Goal: Task Accomplishment & Management: Manage account settings

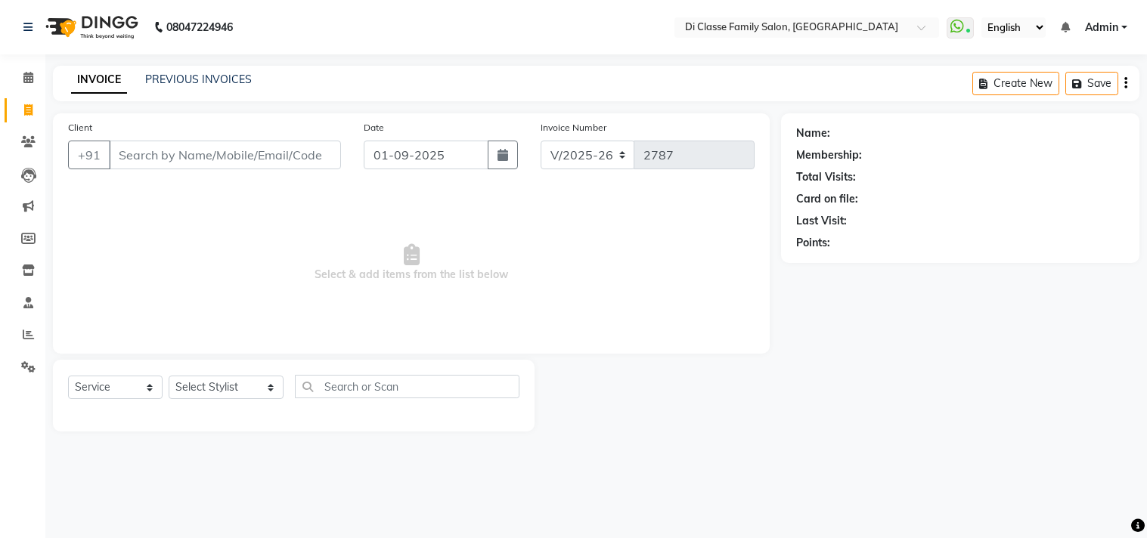
select select "4704"
select select "service"
click at [177, 153] on input "Client" at bounding box center [225, 155] width 232 height 29
type input "9589843437"
click at [335, 163] on button "Add Client" at bounding box center [302, 155] width 78 height 29
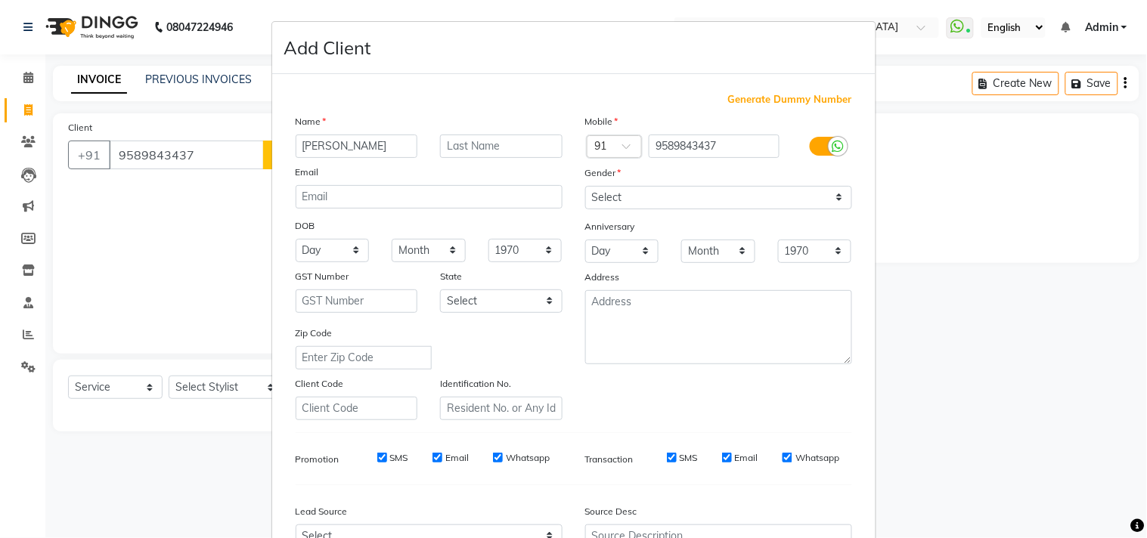
type input "[PERSON_NAME]"
click at [611, 172] on label "Gender" at bounding box center [603, 173] width 36 height 14
click at [625, 212] on div "Mobile Country Code × 91 9589843437 Gender Select [DEMOGRAPHIC_DATA] [DEMOGRAPH…" at bounding box center [719, 266] width 290 height 307
drag, startPoint x: 631, startPoint y: 205, endPoint x: 631, endPoint y: 215, distance: 9.8
click at [631, 215] on div "Mobile Country Code × 91 9589843437 Gender Select [DEMOGRAPHIC_DATA] [DEMOGRAPH…" at bounding box center [719, 266] width 290 height 307
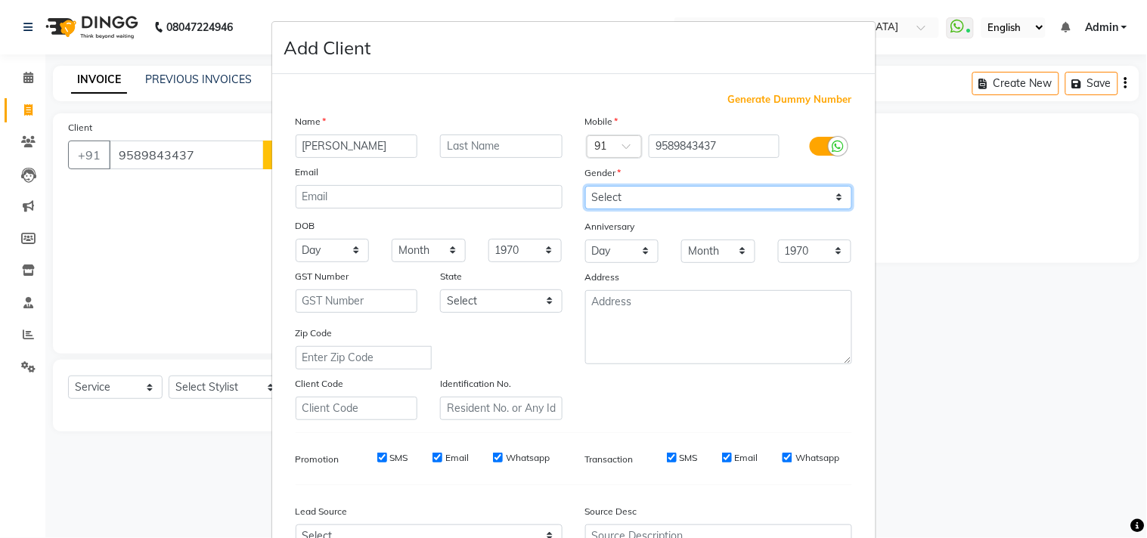
select select "[DEMOGRAPHIC_DATA]"
click at [585, 186] on select "Select [DEMOGRAPHIC_DATA] [DEMOGRAPHIC_DATA] Other Prefer Not To Say" at bounding box center [718, 197] width 267 height 23
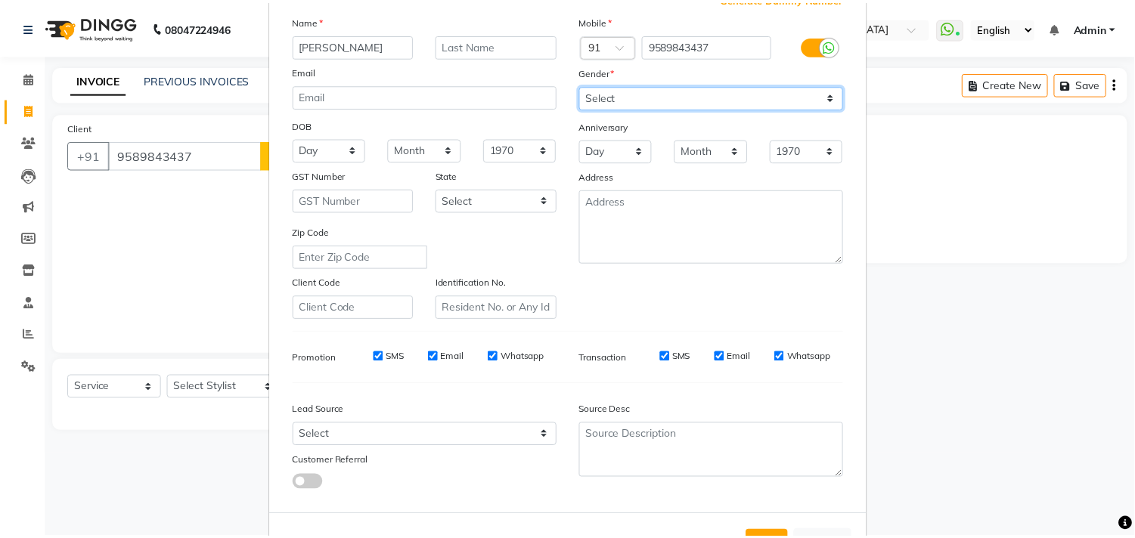
scroll to position [160, 0]
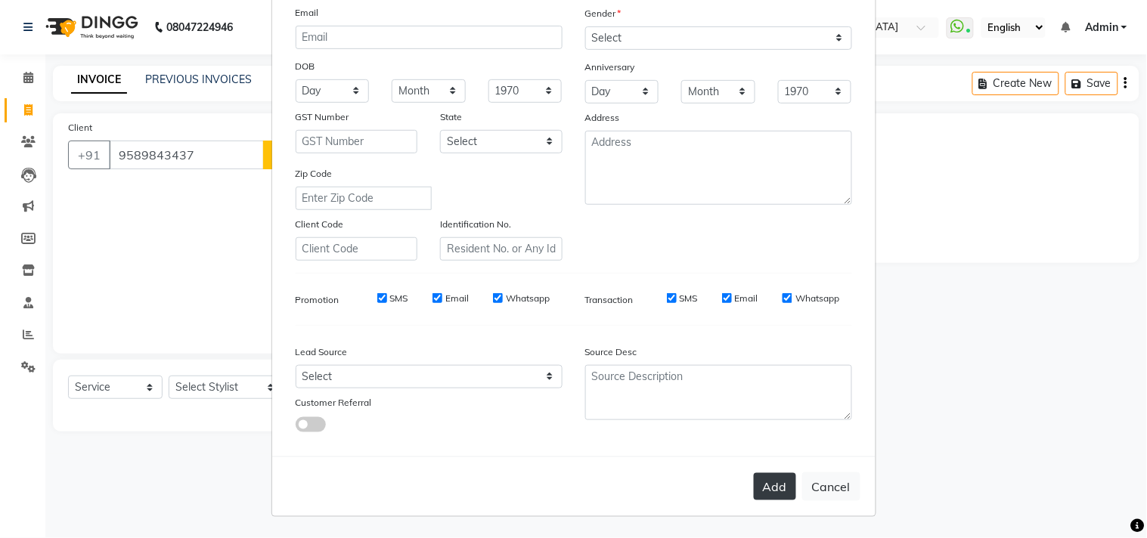
click at [754, 480] on button "Add" at bounding box center [775, 486] width 42 height 27
select select
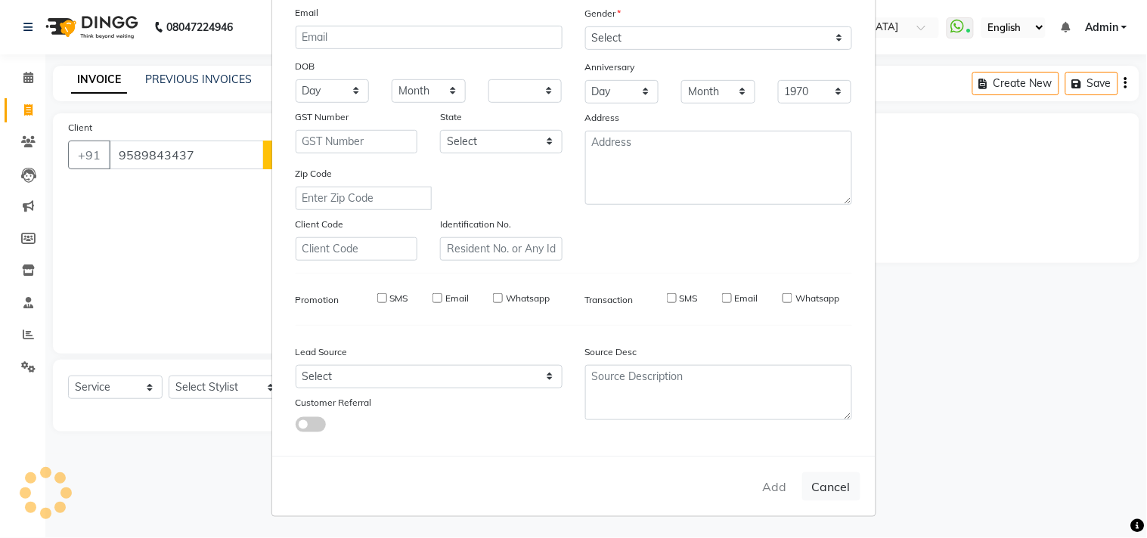
select select
checkbox input "false"
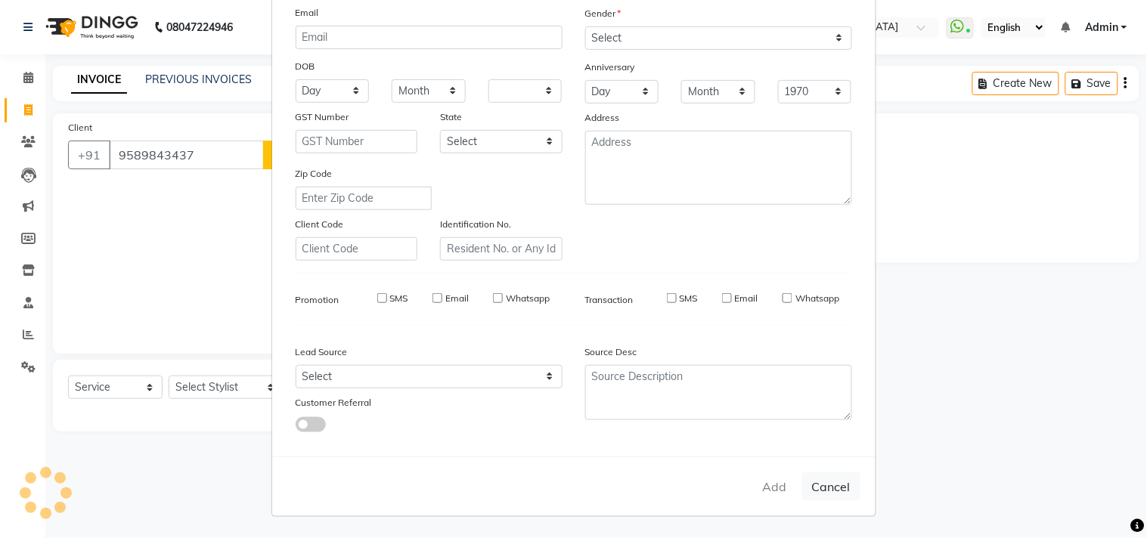
checkbox input "false"
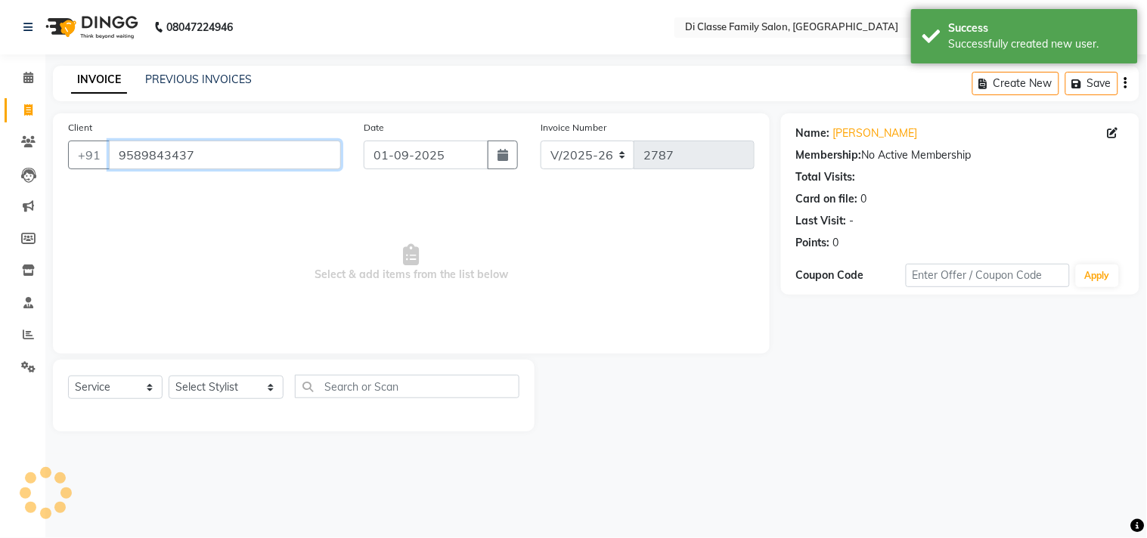
click at [141, 150] on input "9589843437" at bounding box center [225, 155] width 232 height 29
click at [141, 151] on input "9589843437" at bounding box center [225, 155] width 232 height 29
click at [8, 139] on link "Clients" at bounding box center [23, 142] width 36 height 25
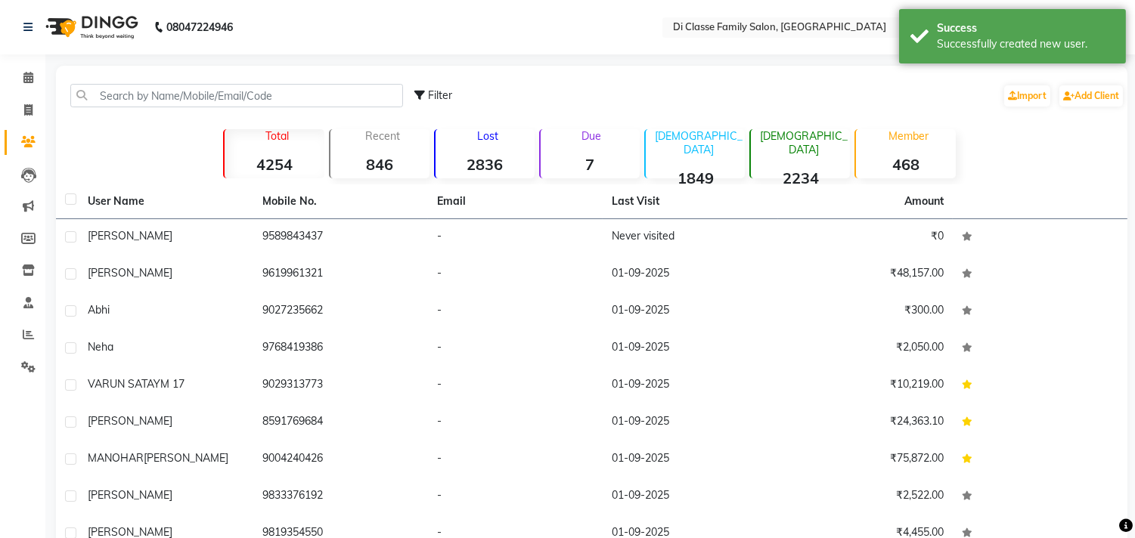
click at [228, 113] on div "Filter Import Add Client" at bounding box center [591, 96] width 1065 height 48
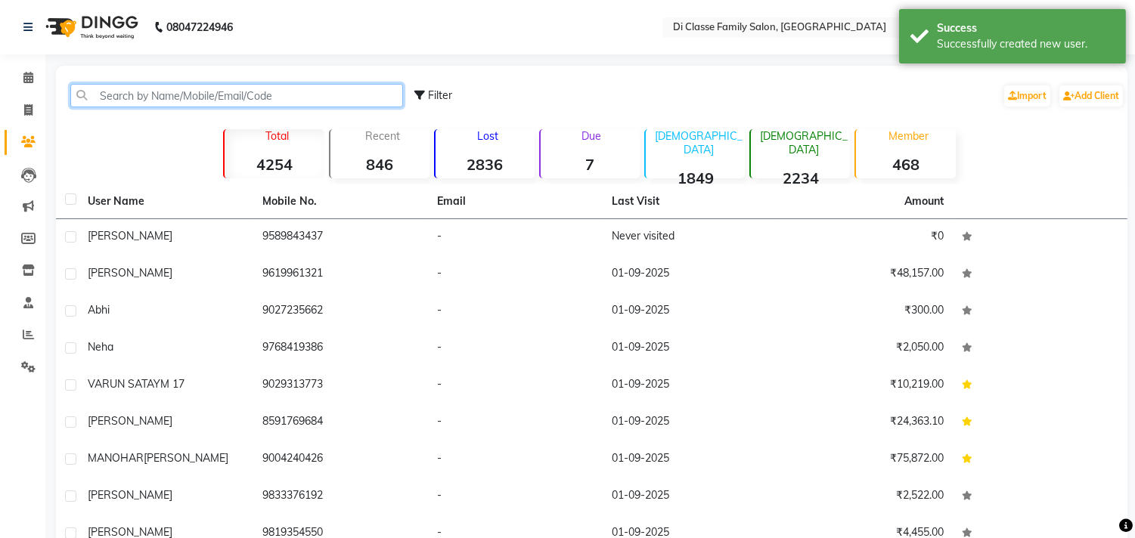
click at [243, 92] on input "text" at bounding box center [236, 95] width 333 height 23
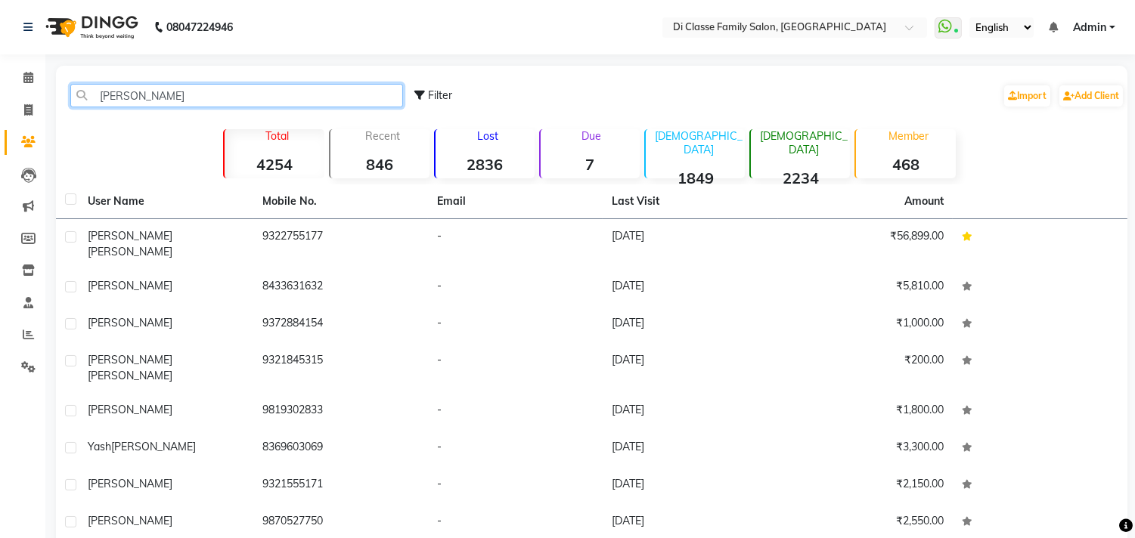
click at [198, 99] on input "[PERSON_NAME]" at bounding box center [236, 95] width 333 height 23
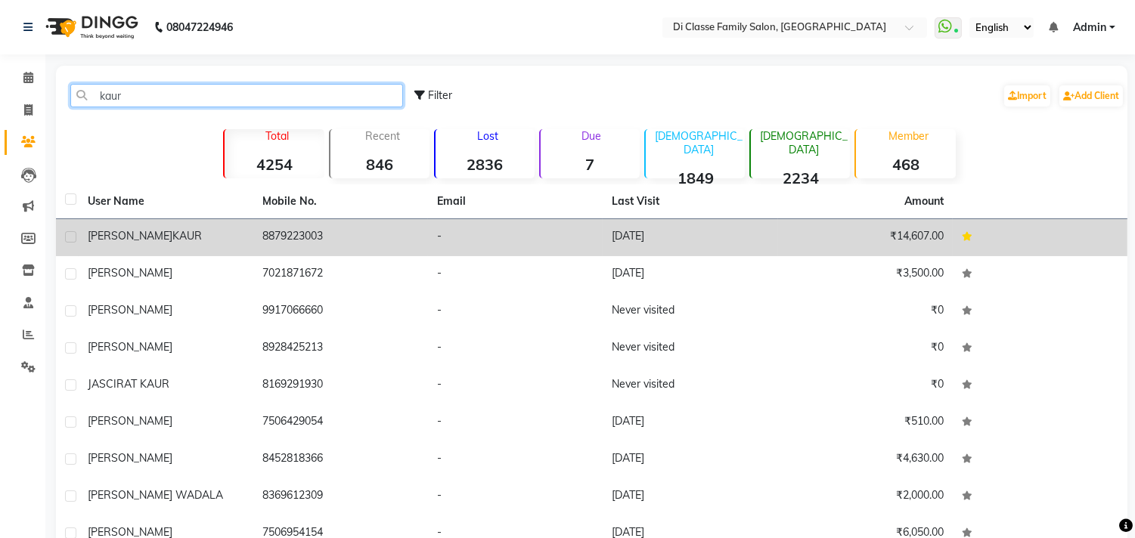
type input "kaur"
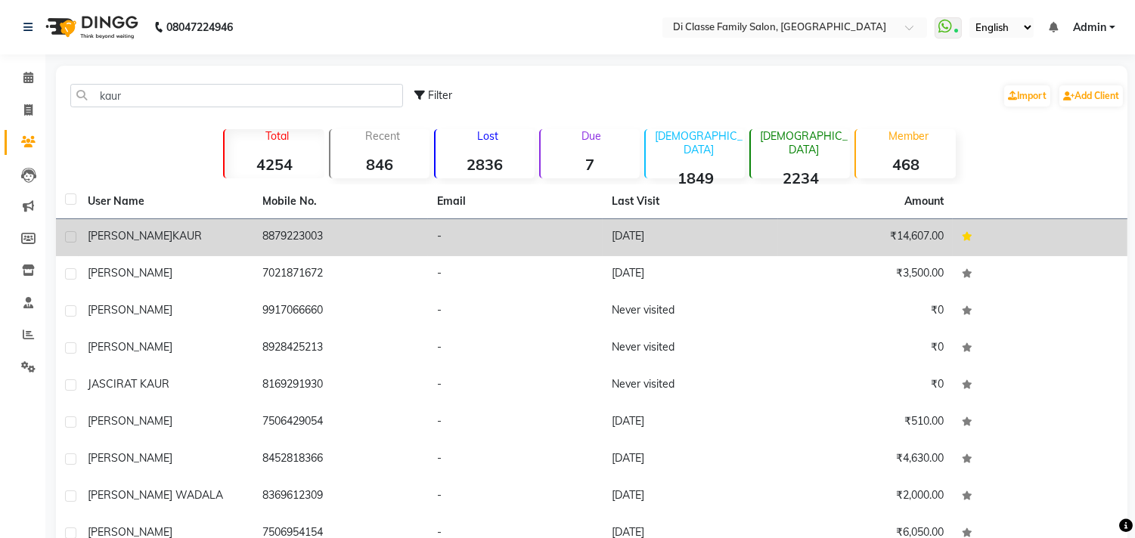
click at [216, 236] on div "[PERSON_NAME]" at bounding box center [166, 236] width 157 height 16
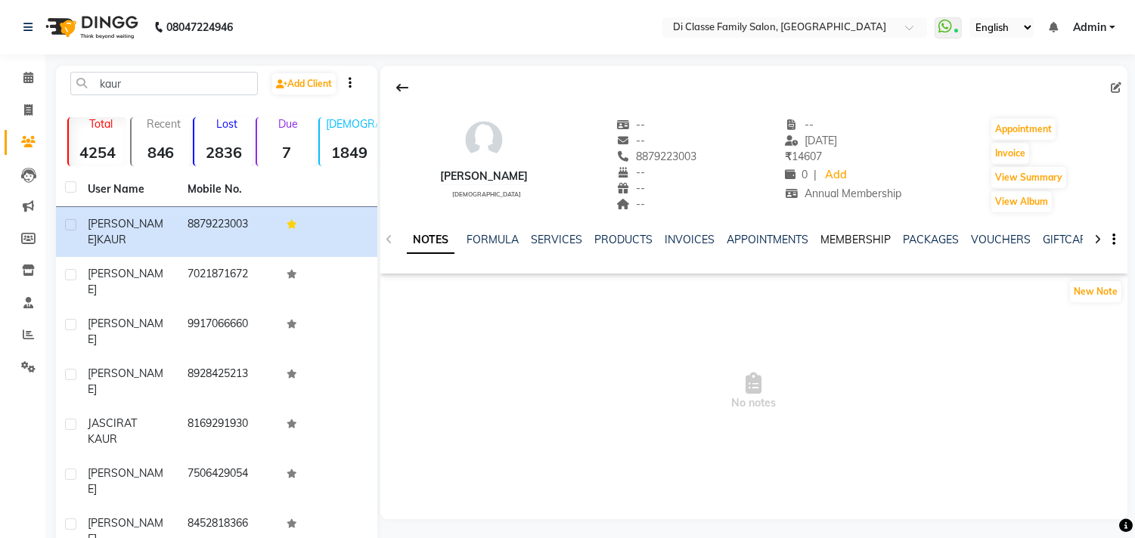
click at [856, 244] on link "MEMBERSHIP" at bounding box center [855, 240] width 70 height 14
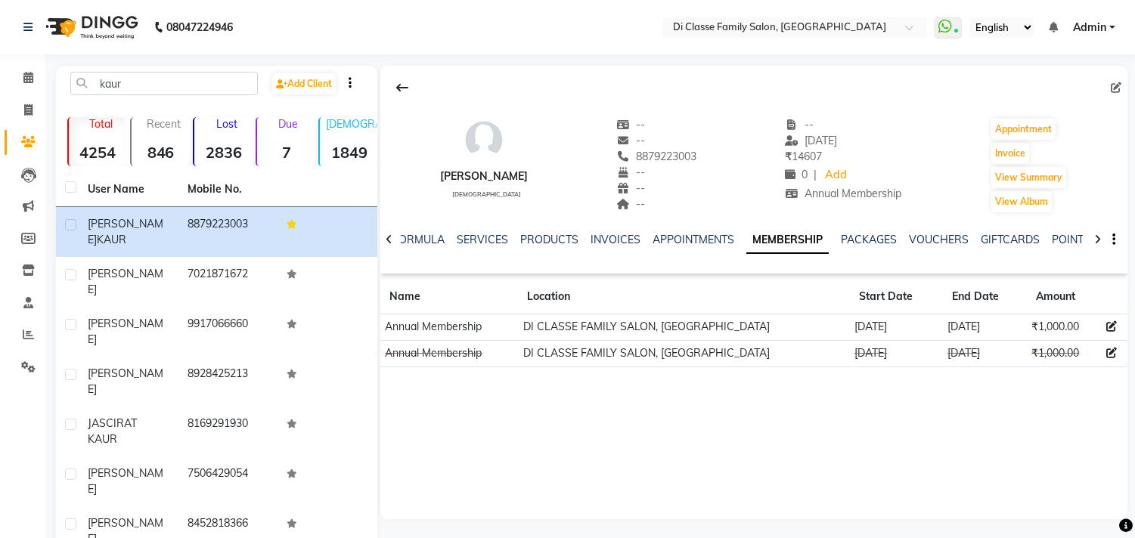
click at [1100, 237] on icon at bounding box center [1097, 239] width 7 height 11
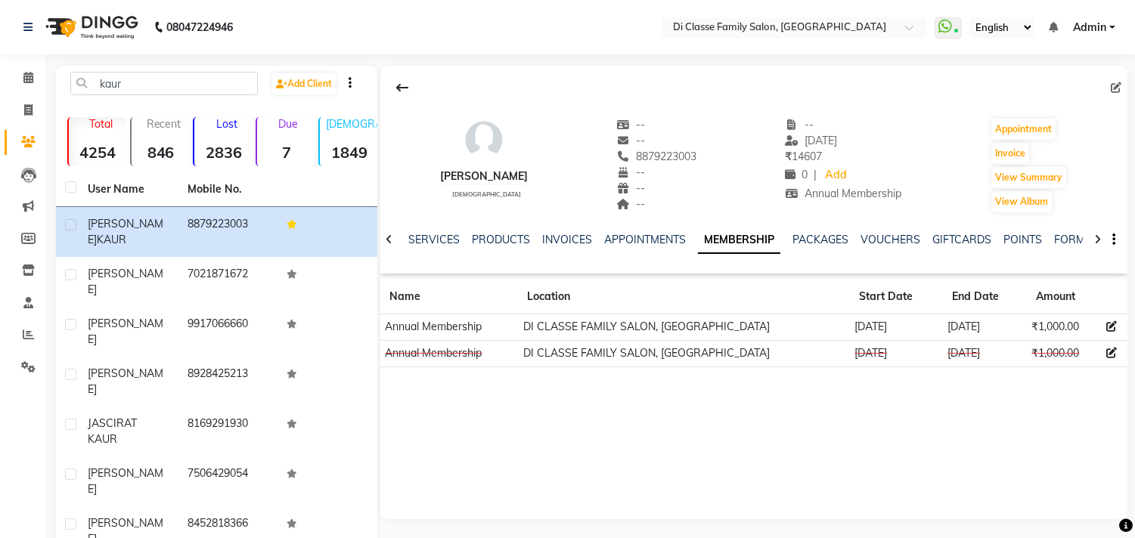
click at [1100, 237] on icon at bounding box center [1097, 239] width 7 height 11
click at [1100, 237] on div "NOTES FORMULA SERVICES PRODUCTS INVOICES APPOINTMENTS MEMBERSHIP PACKAGES VOUCH…" at bounding box center [753, 240] width 747 height 52
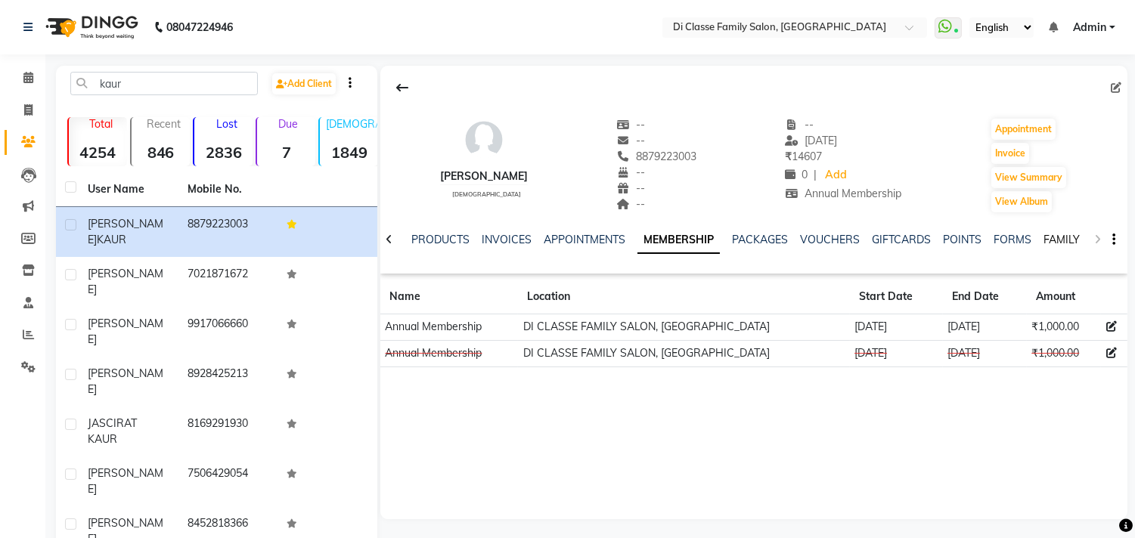
click at [1053, 238] on link "FAMILY" at bounding box center [1061, 240] width 36 height 14
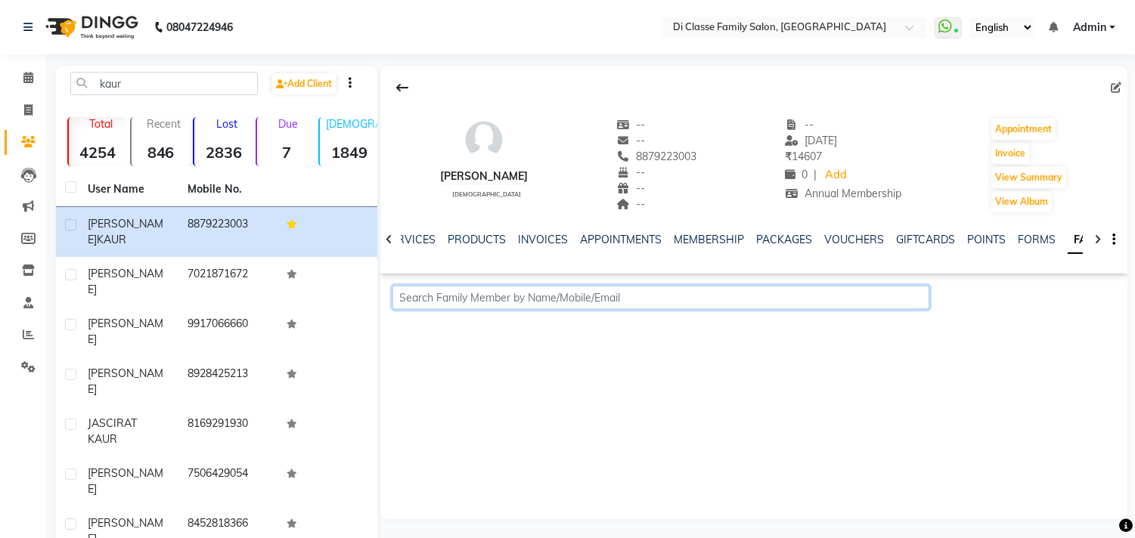
click at [720, 298] on input "text" at bounding box center [660, 297] width 536 height 23
paste input "9589843437"
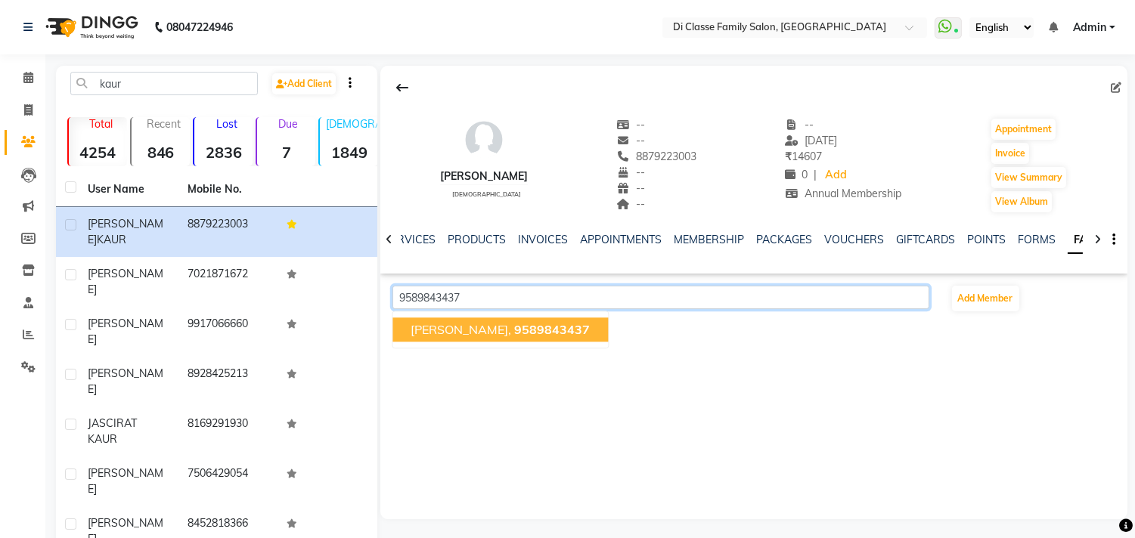
click at [532, 327] on span "9589843437" at bounding box center [553, 329] width 76 height 15
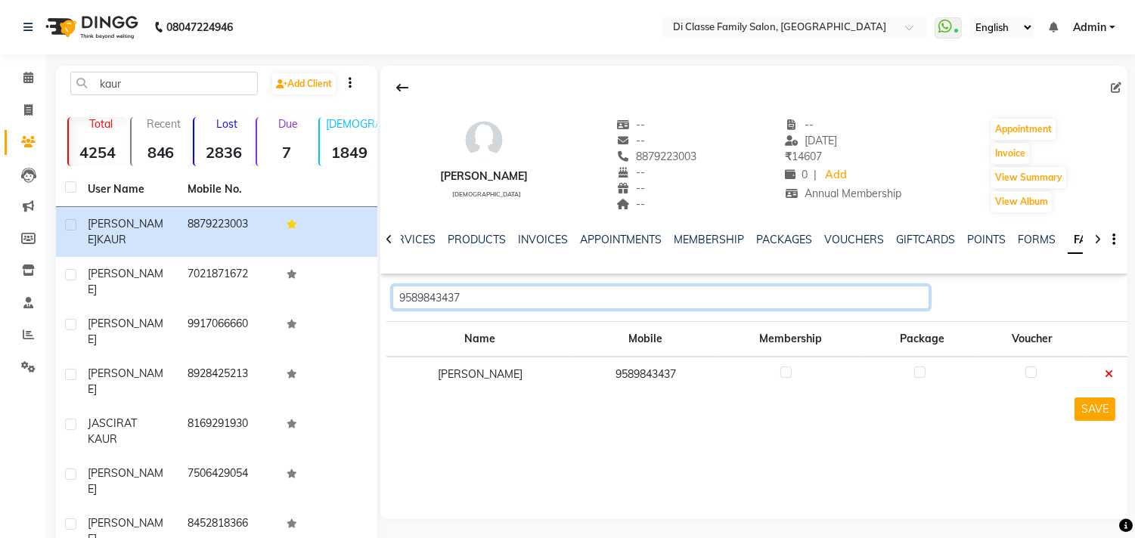
type input "9589843437"
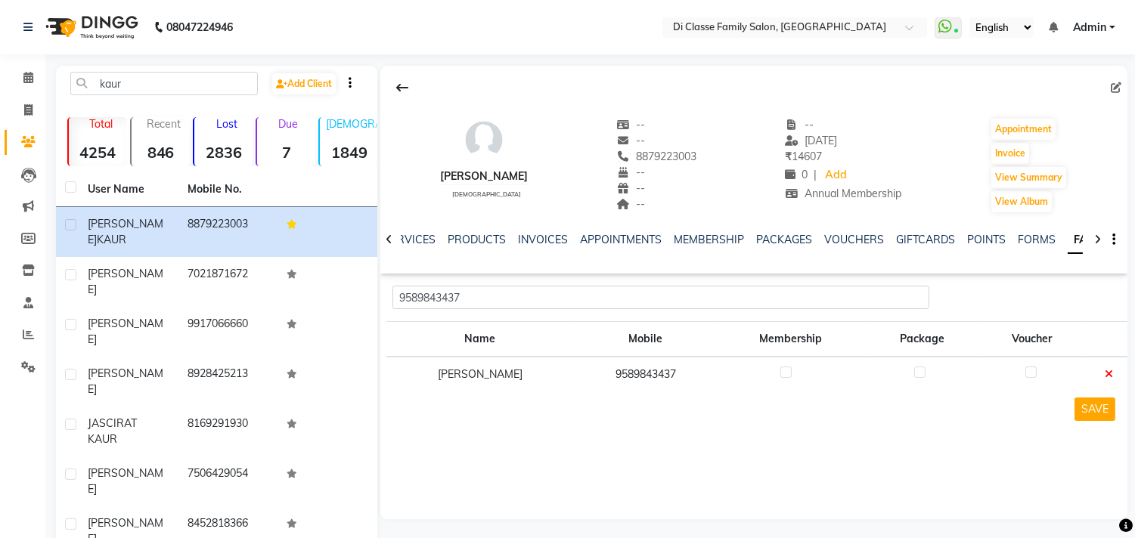
click at [780, 371] on label at bounding box center [785, 372] width 11 height 11
click at [780, 371] on input "checkbox" at bounding box center [785, 373] width 10 height 10
checkbox input "true"
click at [1099, 411] on button "SAVE" at bounding box center [1094, 409] width 41 height 23
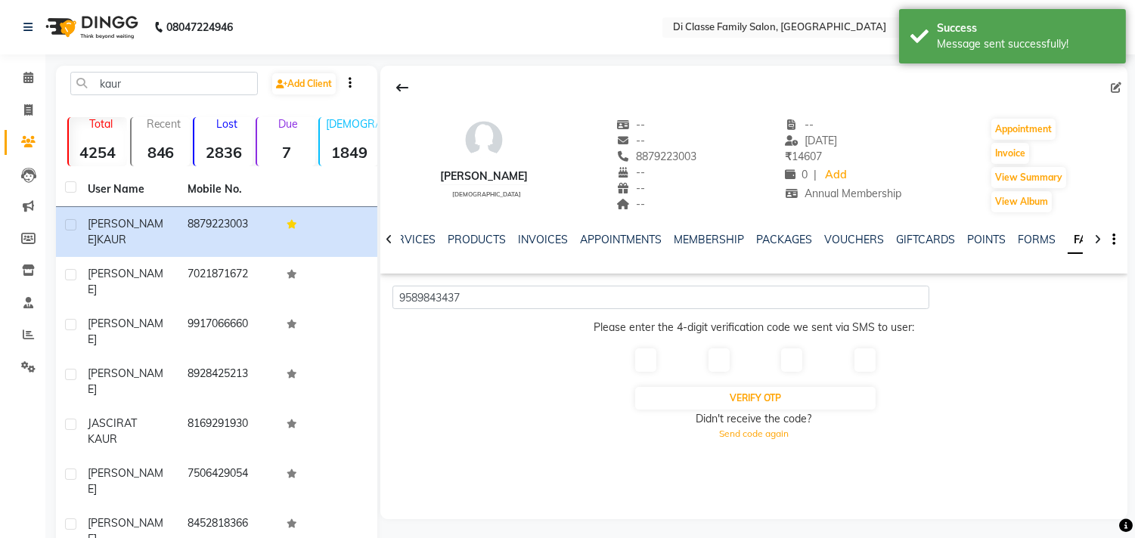
click at [654, 371] on input "text" at bounding box center [645, 360] width 21 height 23
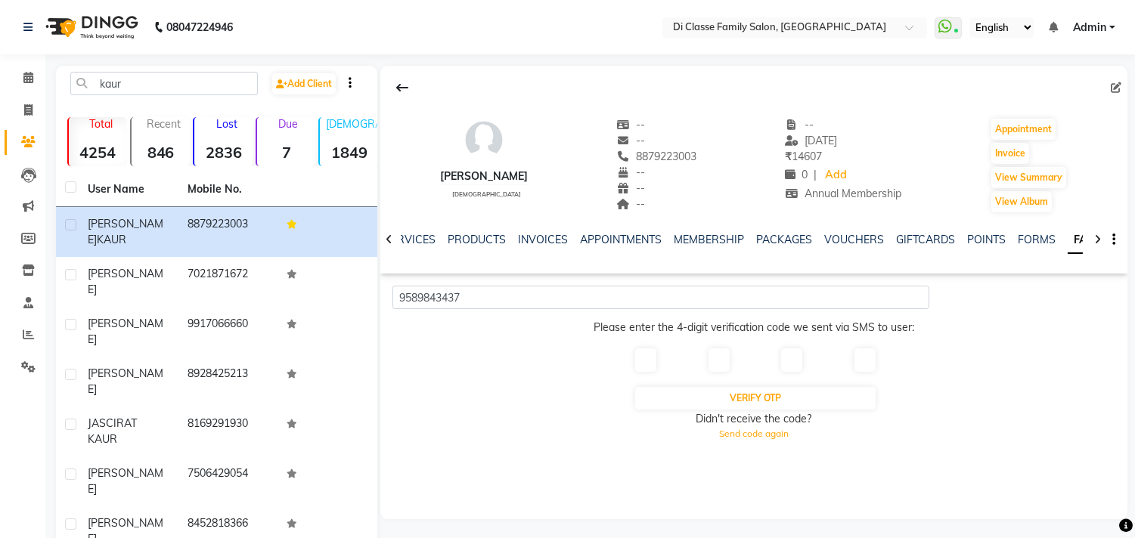
click at [666, 369] on div at bounding box center [753, 366] width 262 height 39
click at [645, 359] on input "text" at bounding box center [645, 360] width 21 height 23
type input "9"
type input "7"
type input "3"
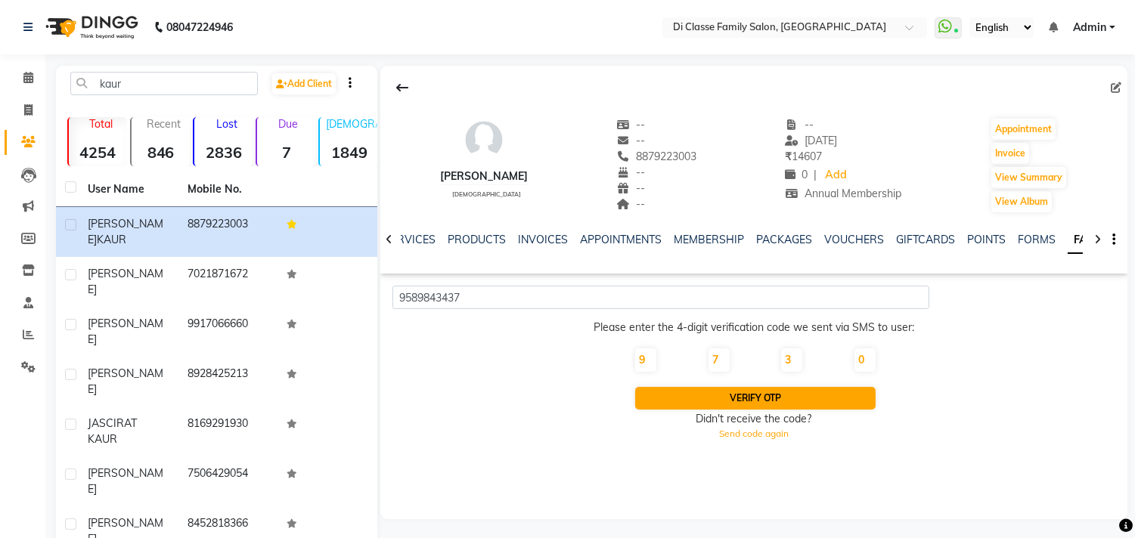
type input "0"
click at [783, 389] on button "Verify OTP" at bounding box center [755, 398] width 240 height 23
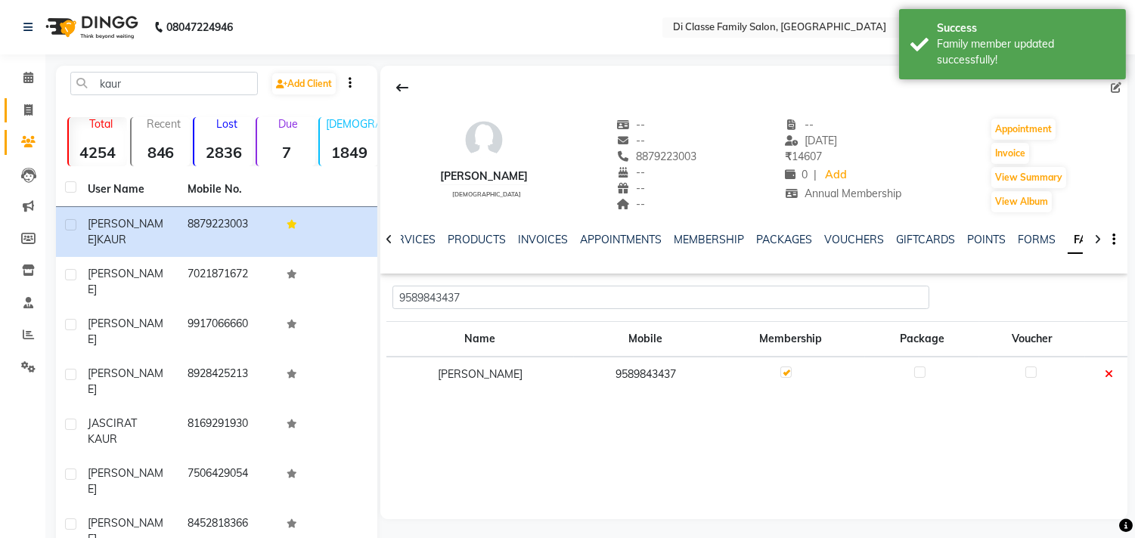
click at [29, 99] on link "Invoice" at bounding box center [23, 110] width 36 height 25
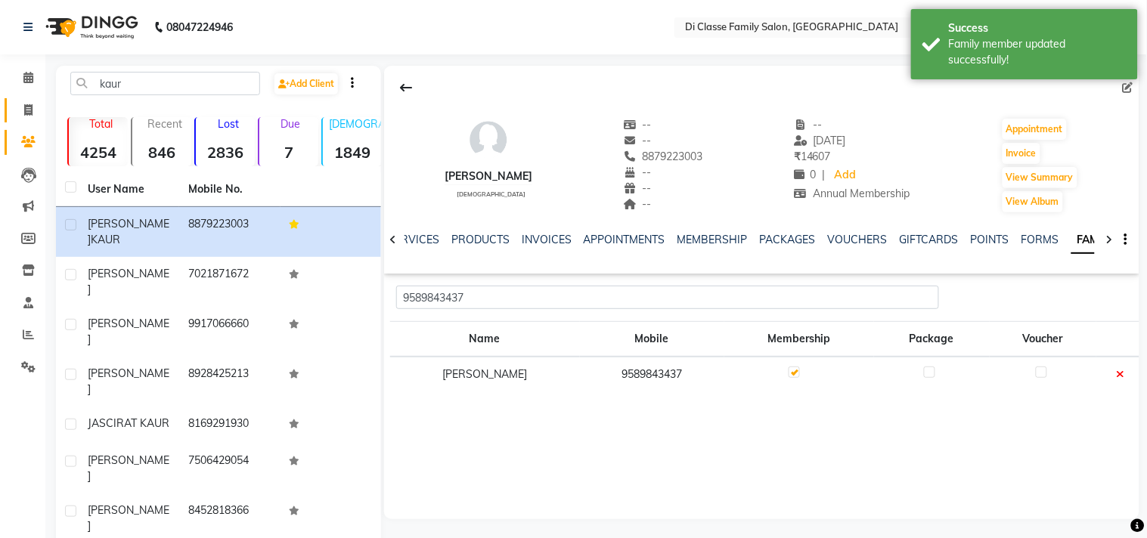
select select "4704"
select select "service"
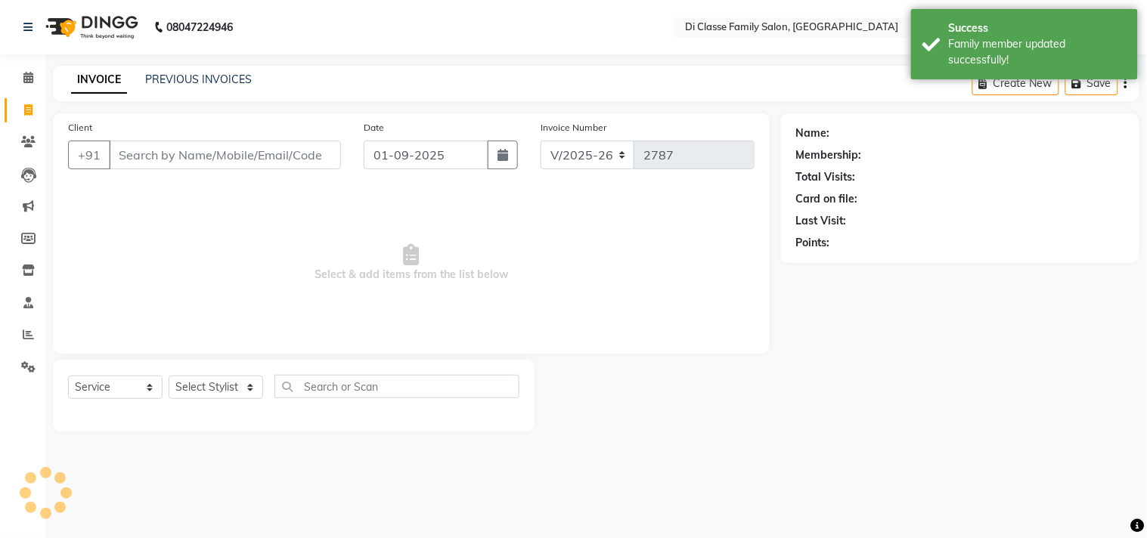
drag, startPoint x: 29, startPoint y: 99, endPoint x: 177, endPoint y: 147, distance: 155.9
click at [177, 147] on input "Client" at bounding box center [225, 155] width 232 height 29
type input "9589843437"
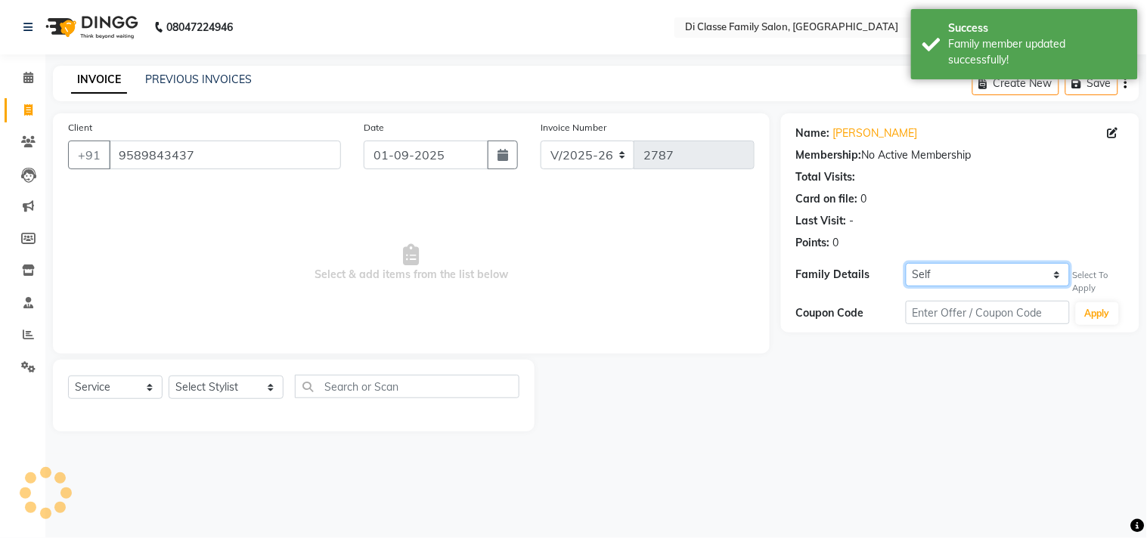
click at [925, 282] on select "Self [PERSON_NAME]" at bounding box center [988, 274] width 164 height 23
select select "464609"
click at [906, 263] on select "Self [PERSON_NAME]" at bounding box center [988, 274] width 164 height 23
select select "1: Object"
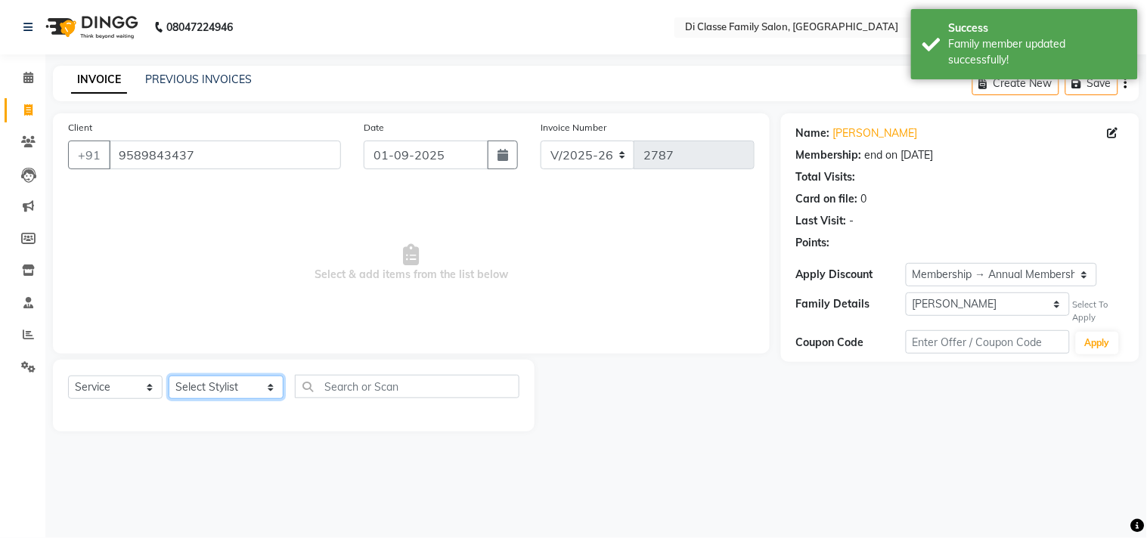
click at [247, 384] on select "Select Stylist [PERSON_NAME] [PERSON_NAME] [PERSON_NAME] Front Desk Javed [PERS…" at bounding box center [226, 387] width 115 height 23
select select "28413"
click at [169, 377] on select "Select Stylist [PERSON_NAME] [PERSON_NAME] [PERSON_NAME] Front Desk Javed [PERS…" at bounding box center [226, 387] width 115 height 23
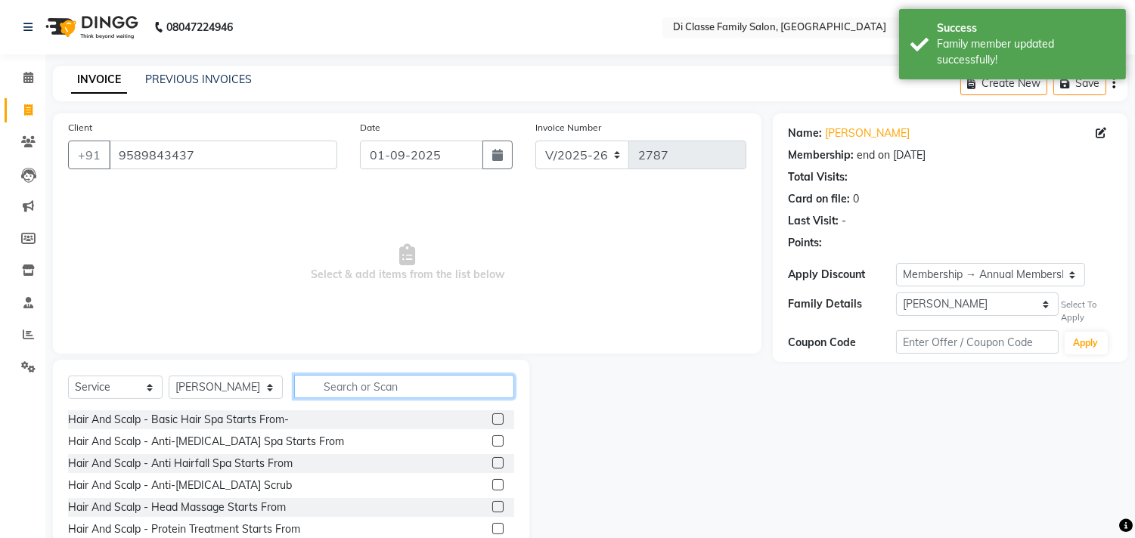
click at [374, 379] on input "text" at bounding box center [404, 386] width 220 height 23
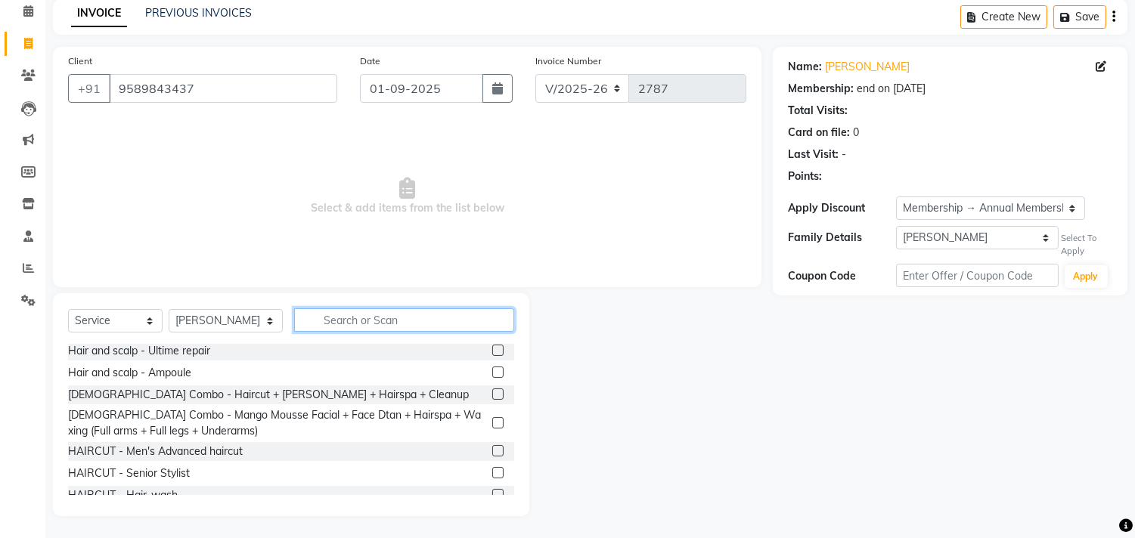
scroll to position [252, 0]
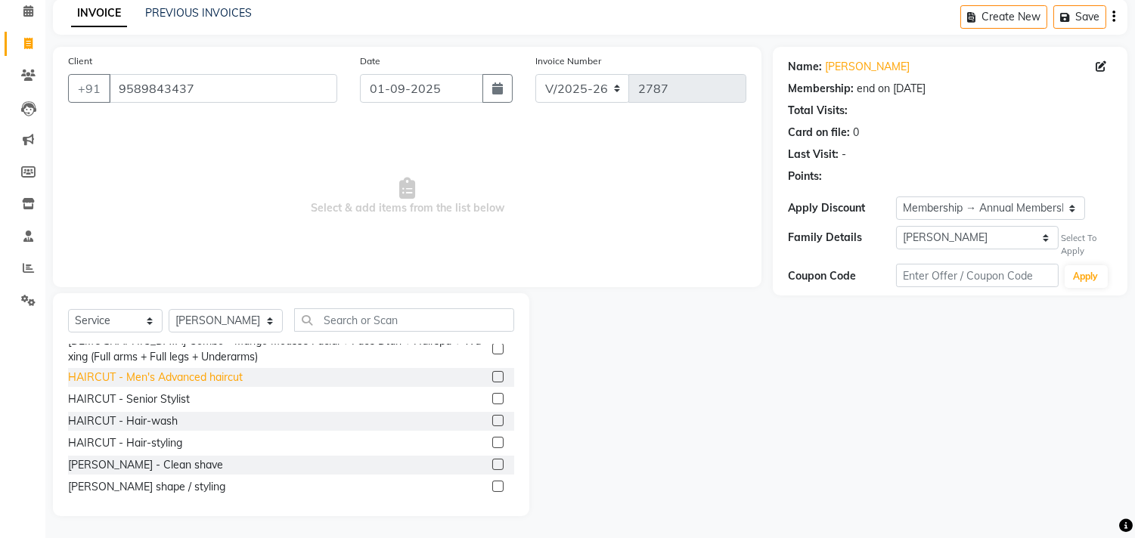
click at [202, 377] on div "HAIRCUT - Men's Advanced haircut" at bounding box center [155, 378] width 175 height 16
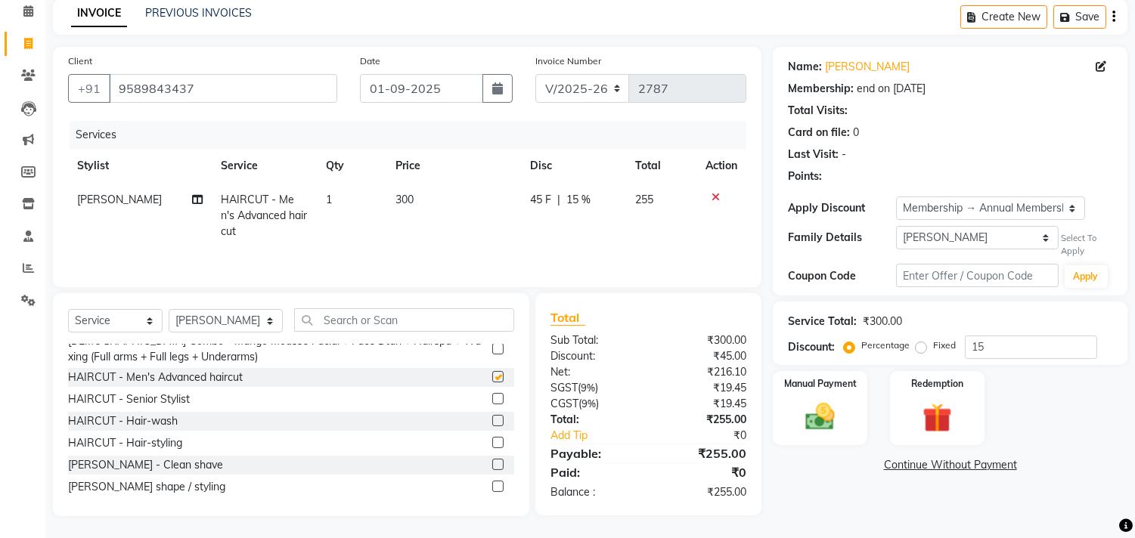
checkbox input "false"
click at [510, 237] on div "Services Stylist Service Qty Price Disc Total Action [PERSON_NAME] HAIRCUT - Me…" at bounding box center [407, 196] width 678 height 151
drag, startPoint x: 457, startPoint y: 216, endPoint x: 444, endPoint y: 213, distance: 13.2
click at [444, 213] on td "300" at bounding box center [453, 216] width 135 height 66
select select "28413"
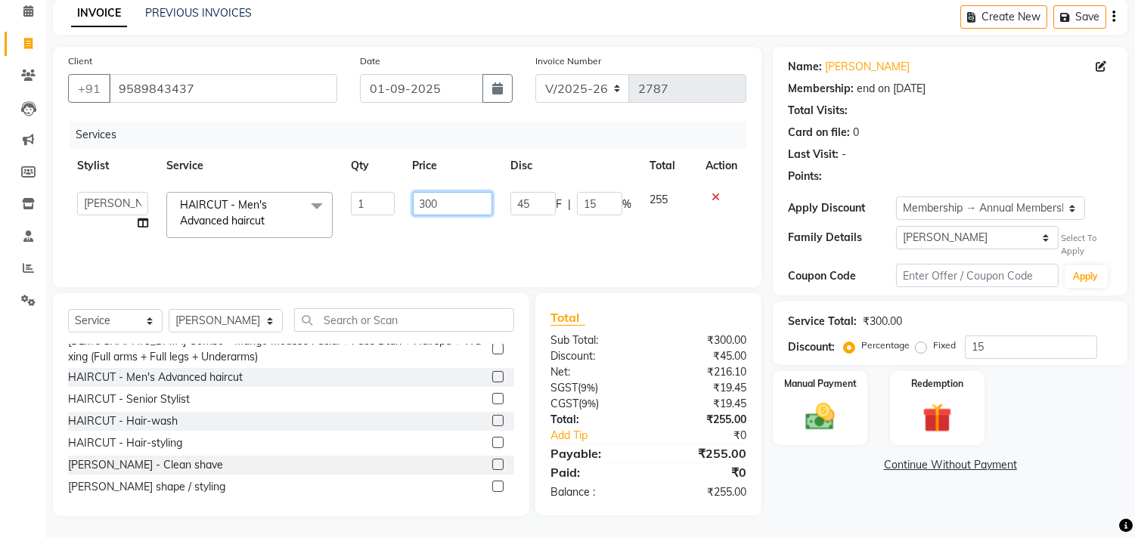
click at [428, 199] on input "300" at bounding box center [452, 203] width 79 height 23
type input "470"
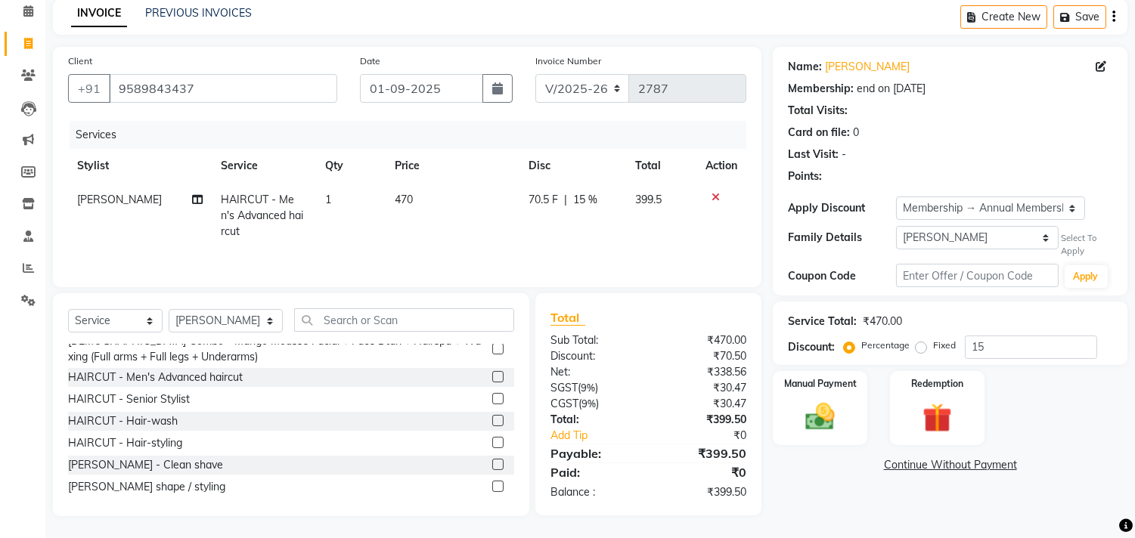
click at [571, 233] on div "Services Stylist Service Qty Price Disc Total Action [PERSON_NAME] HAIRCUT - Me…" at bounding box center [407, 196] width 678 height 151
click at [514, 216] on td "470" at bounding box center [453, 216] width 135 height 66
select select "28413"
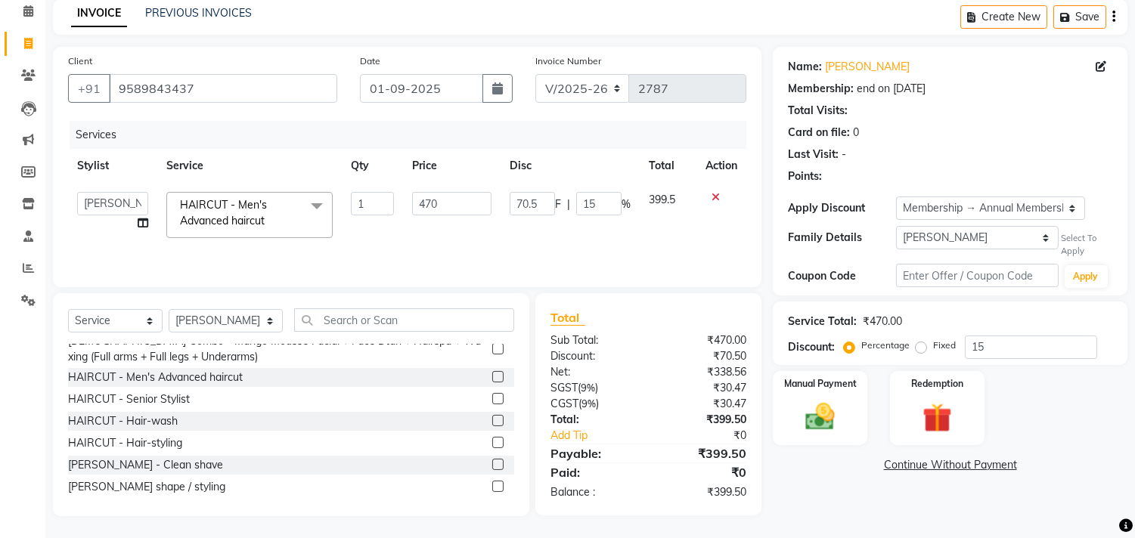
click at [556, 198] on span "F" at bounding box center [558, 205] width 6 height 16
click at [529, 200] on input "70.5" at bounding box center [532, 203] width 45 height 23
type input "70"
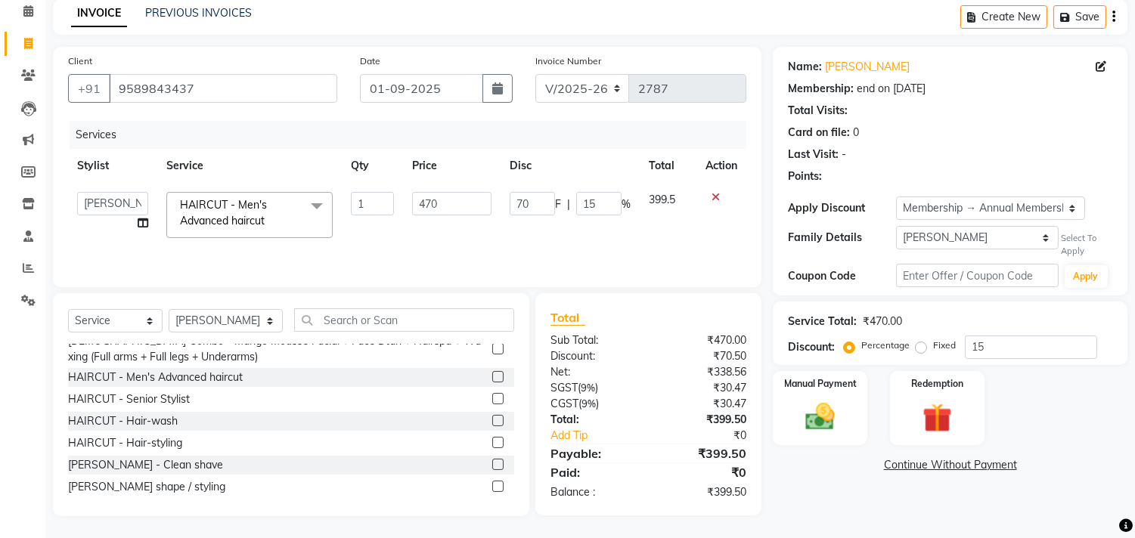
click at [549, 229] on td "70 F | 15 %" at bounding box center [570, 215] width 139 height 64
select select "28413"
drag, startPoint x: 599, startPoint y: 76, endPoint x: 598, endPoint y: 98, distance: 21.9
click at [599, 76] on select "INV/2025 V/2025-26" at bounding box center [582, 88] width 95 height 29
select select "8539"
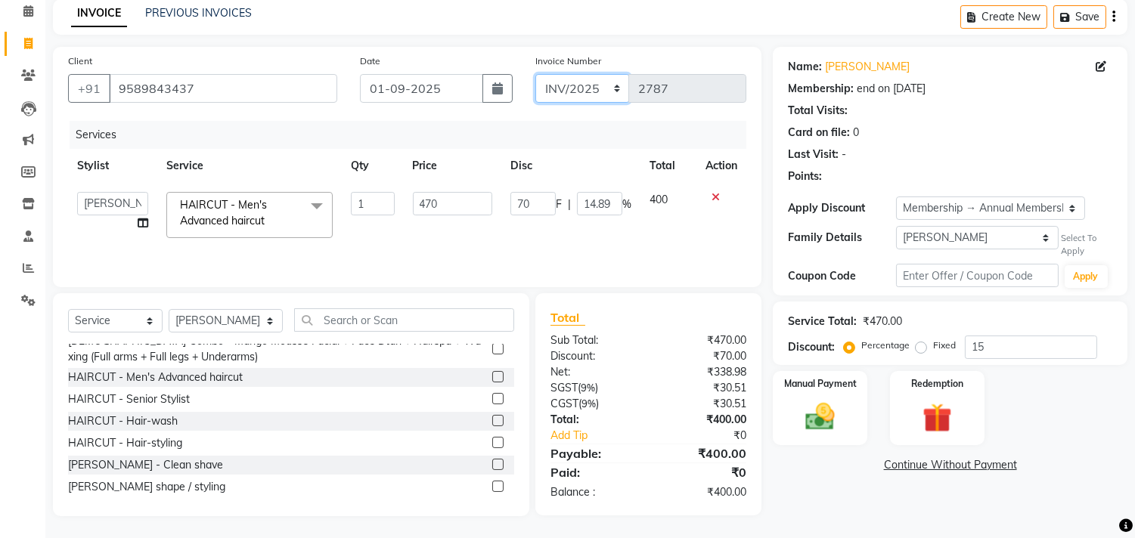
click at [535, 74] on select "INV/2025 V/2025-26" at bounding box center [582, 88] width 95 height 29
type input "0213"
click at [824, 381] on label "Manual Payment" at bounding box center [821, 383] width 76 height 14
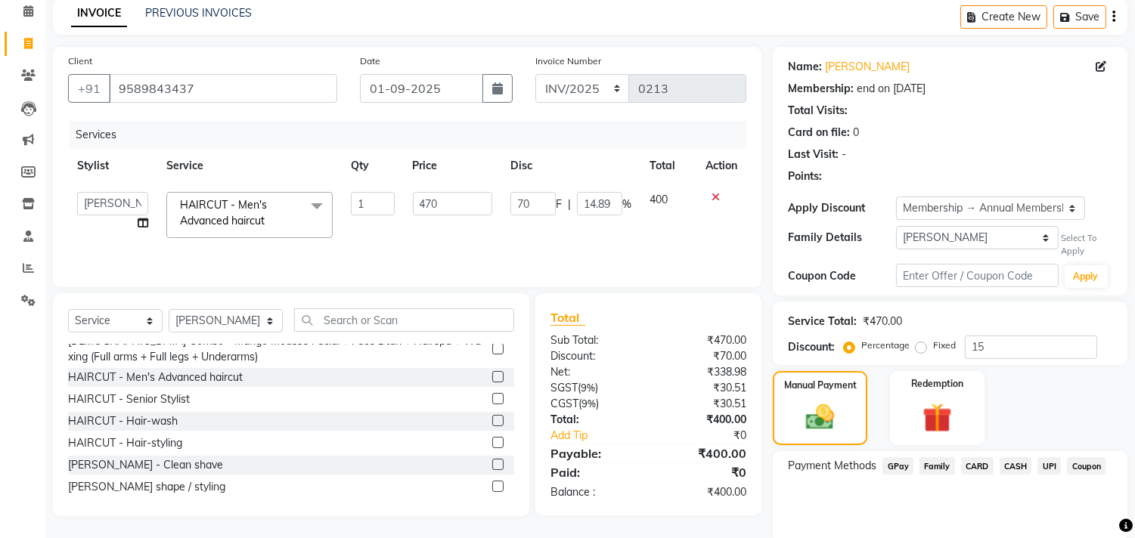
click at [1024, 462] on span "CASH" at bounding box center [1016, 465] width 33 height 17
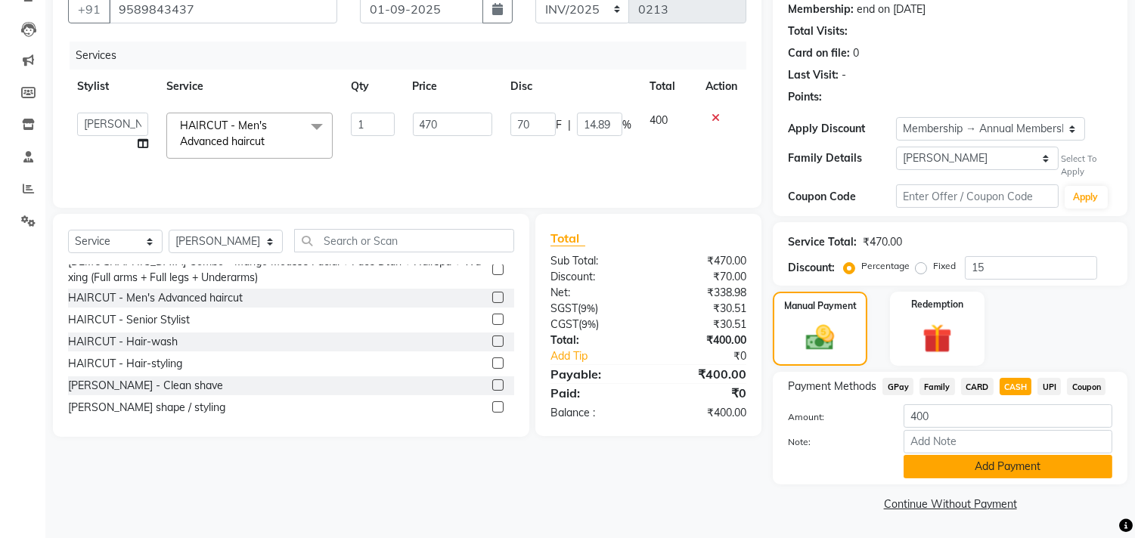
click at [1047, 469] on button "Add Payment" at bounding box center [1008, 466] width 209 height 23
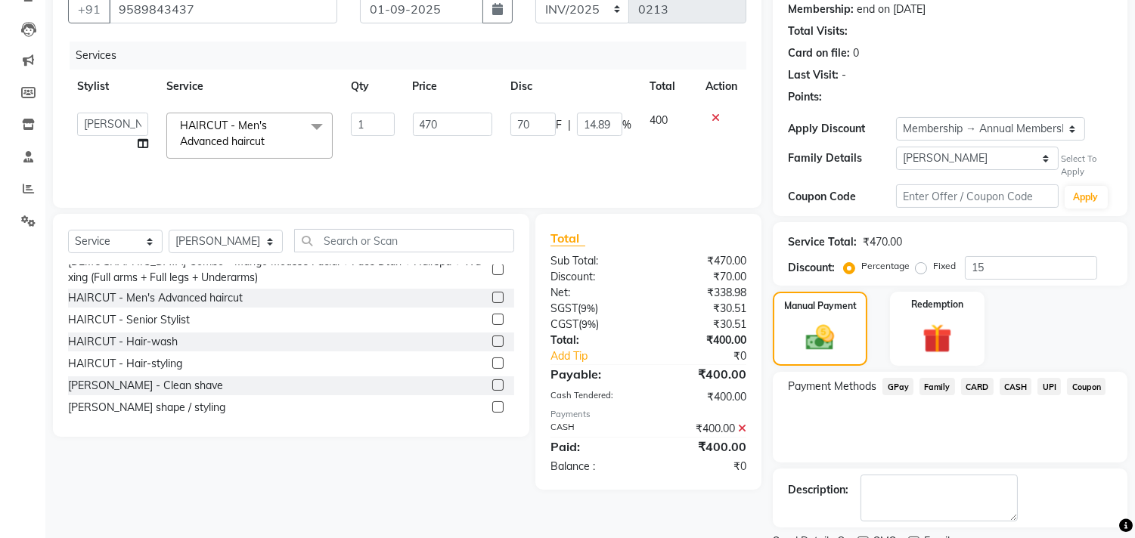
scroll to position [209, 0]
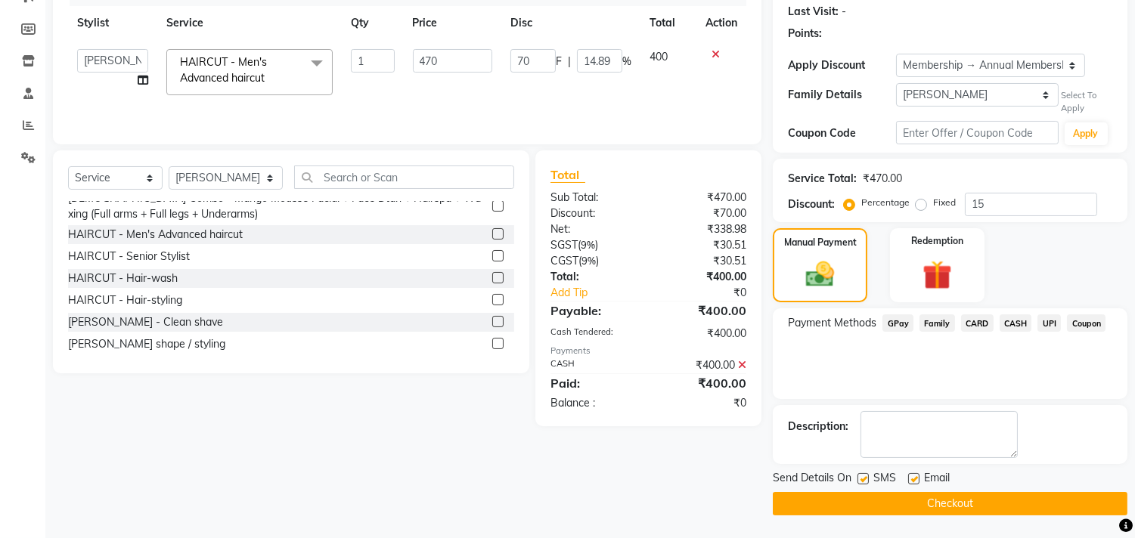
click at [1037, 495] on button "Checkout" at bounding box center [950, 503] width 355 height 23
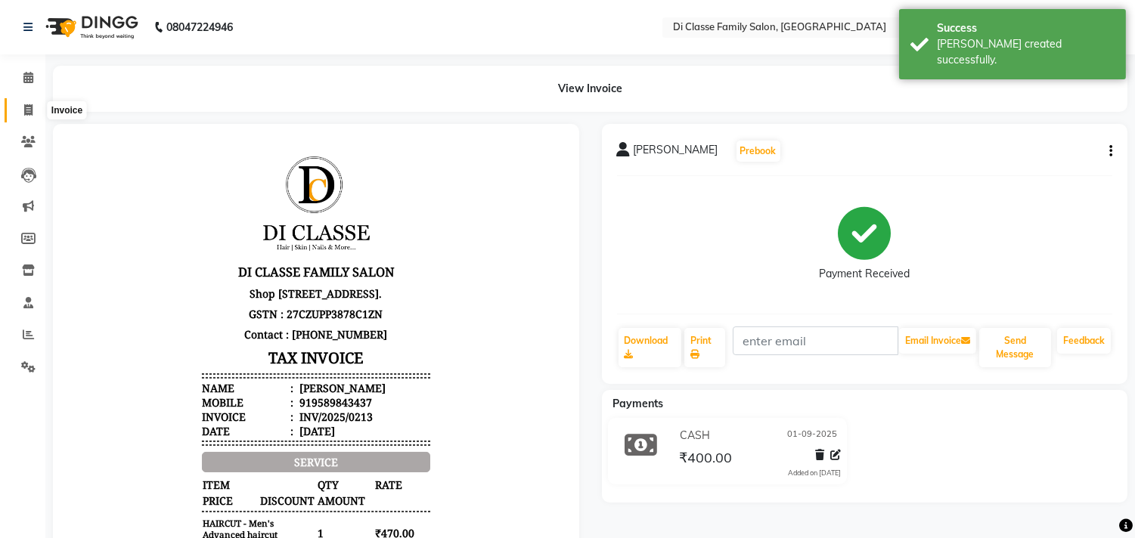
click at [26, 104] on icon at bounding box center [28, 109] width 8 height 11
select select "4704"
select select "service"
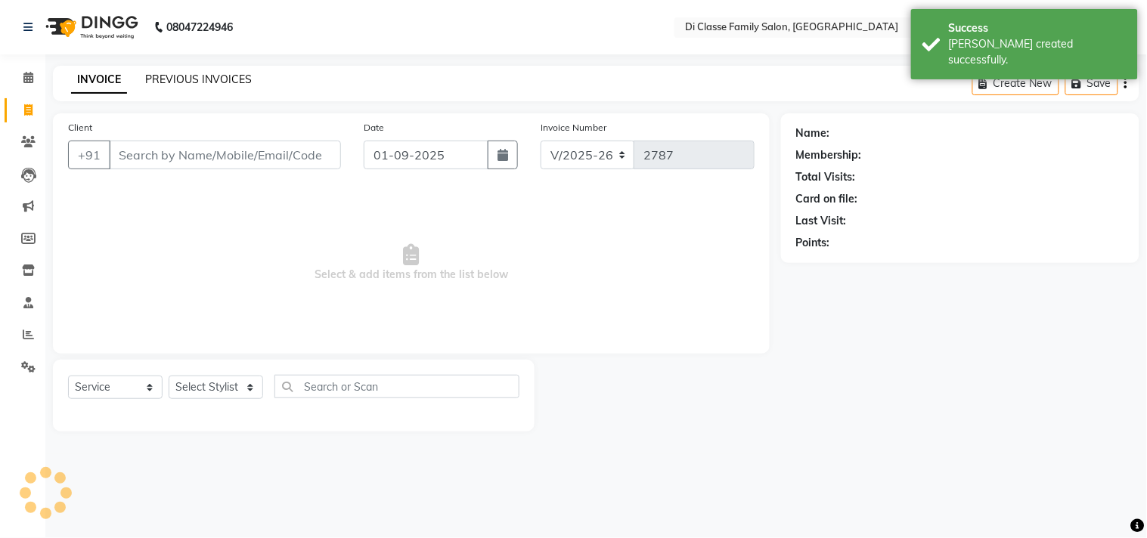
click at [236, 77] on link "PREVIOUS INVOICES" at bounding box center [198, 80] width 107 height 14
